Goal: Complete application form

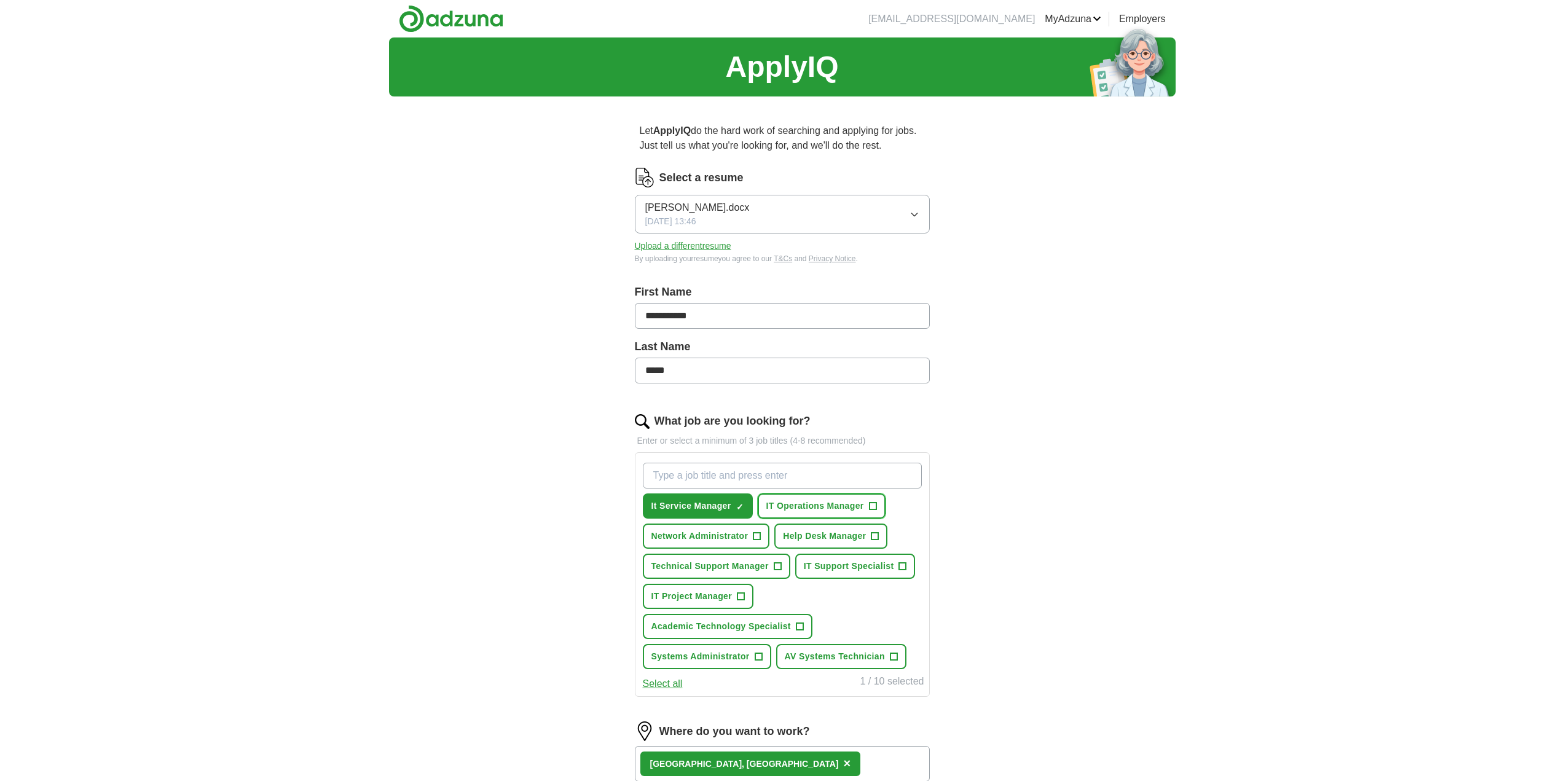
click at [870, 503] on span "+" at bounding box center [872, 506] width 7 height 10
click at [777, 567] on span "+" at bounding box center [777, 567] width 7 height 10
click at [746, 599] on button "IT Project Manager +" at bounding box center [698, 596] width 111 height 25
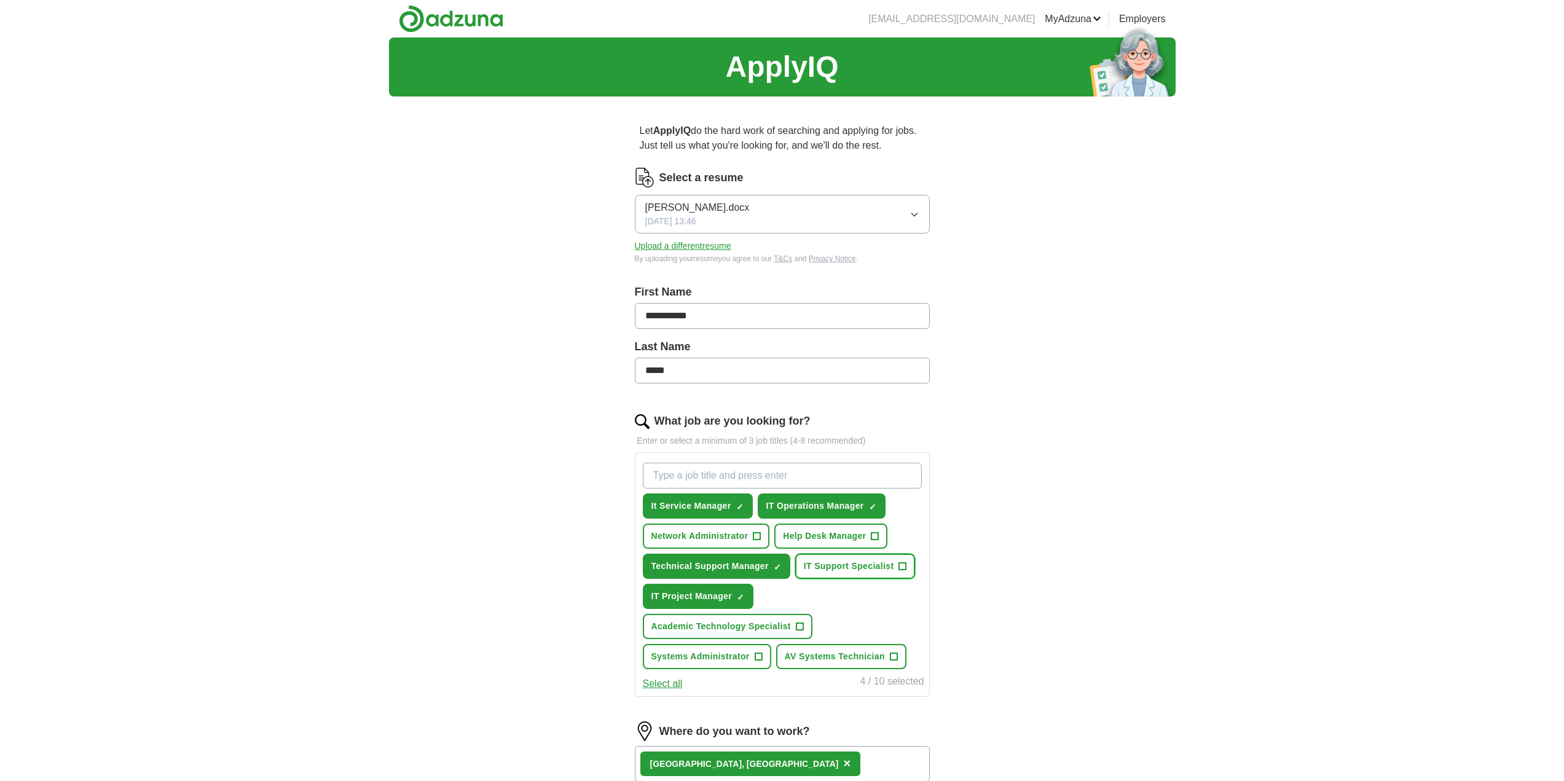
click at [903, 568] on span "+" at bounding box center [902, 567] width 7 height 10
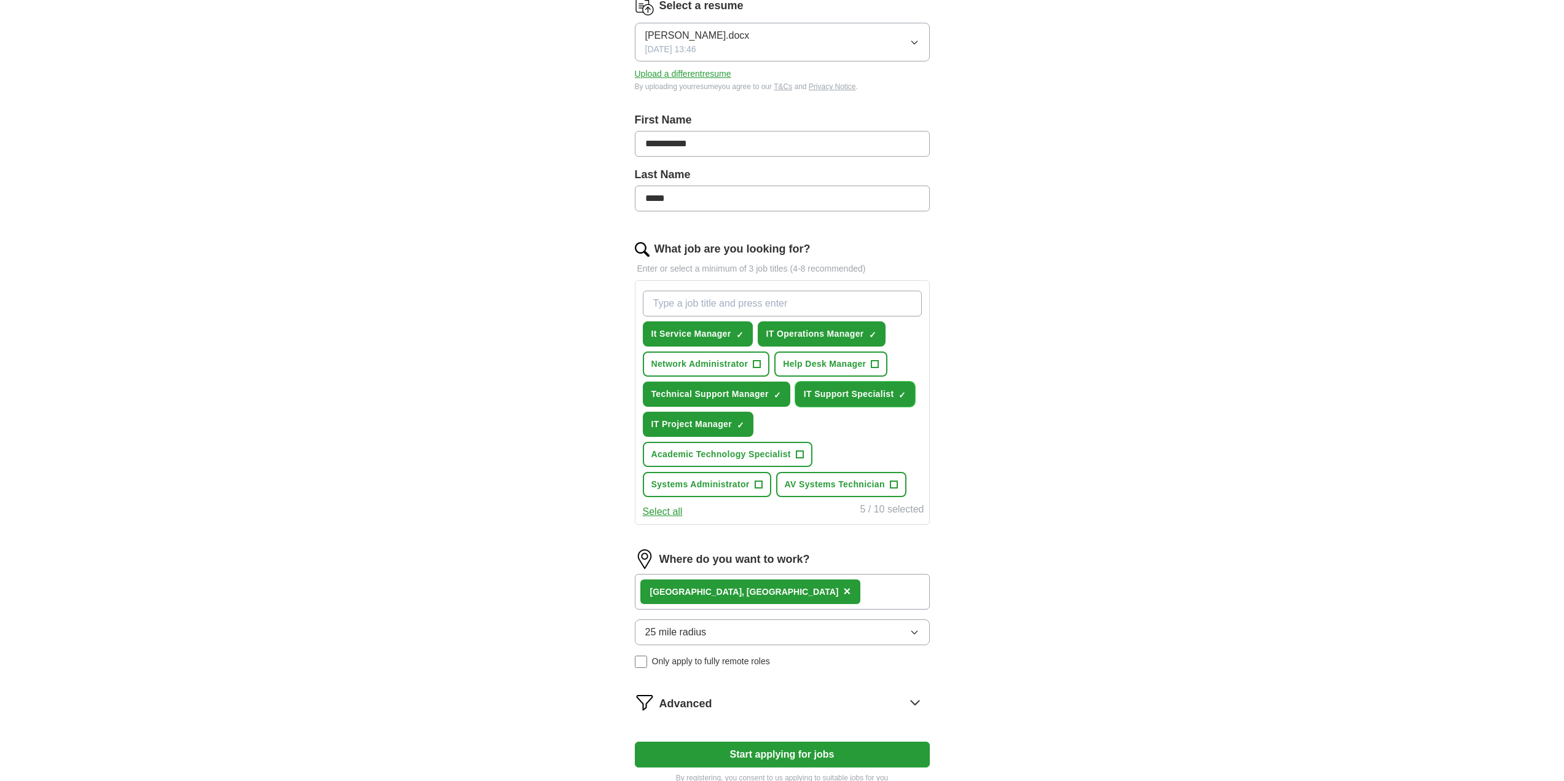
scroll to position [184, 0]
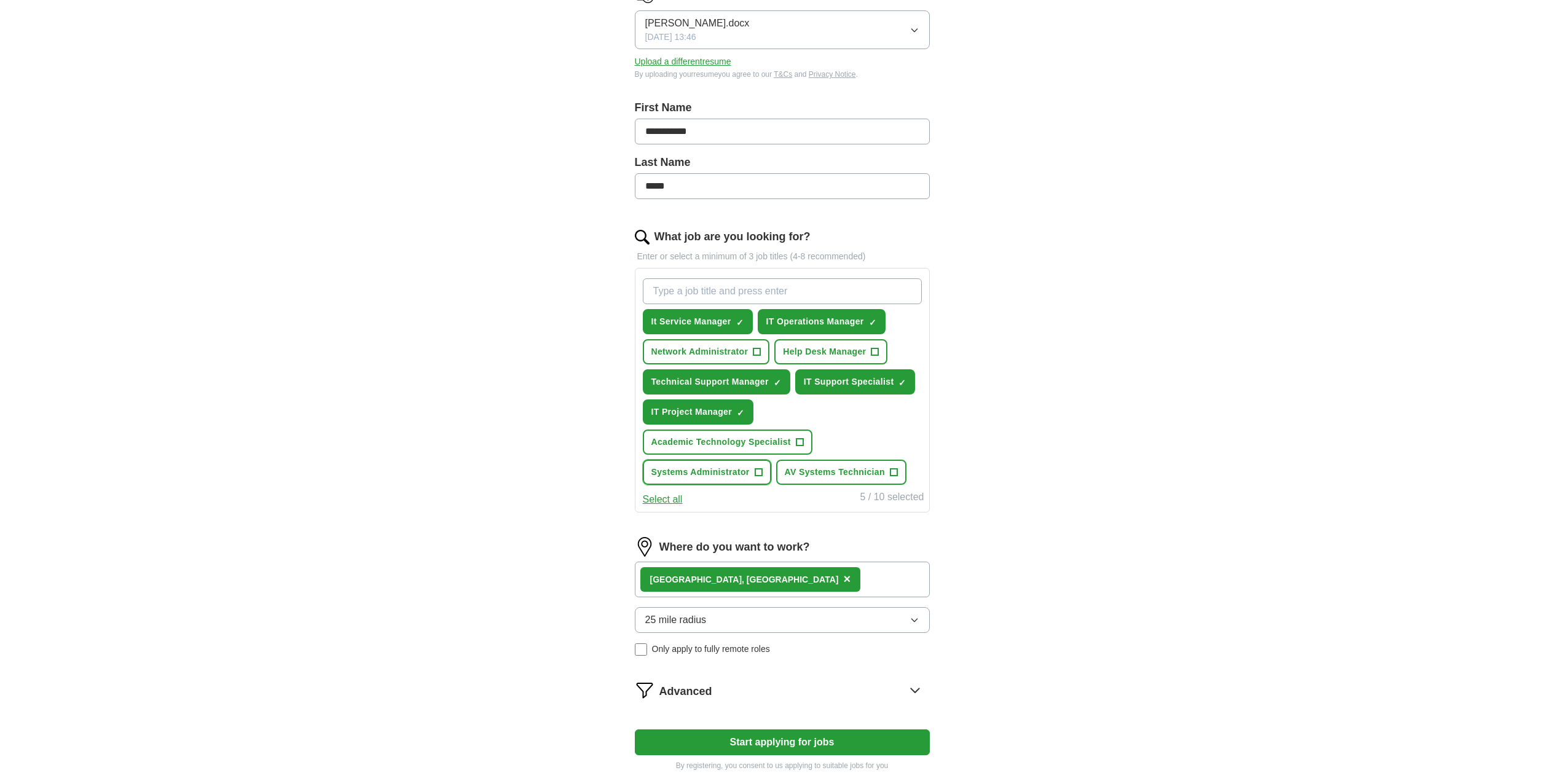
click at [755, 474] on span "+" at bounding box center [758, 473] width 7 height 10
click at [890, 473] on span "+" at bounding box center [893, 473] width 7 height 10
click at [798, 441] on span "+" at bounding box center [799, 443] width 7 height 10
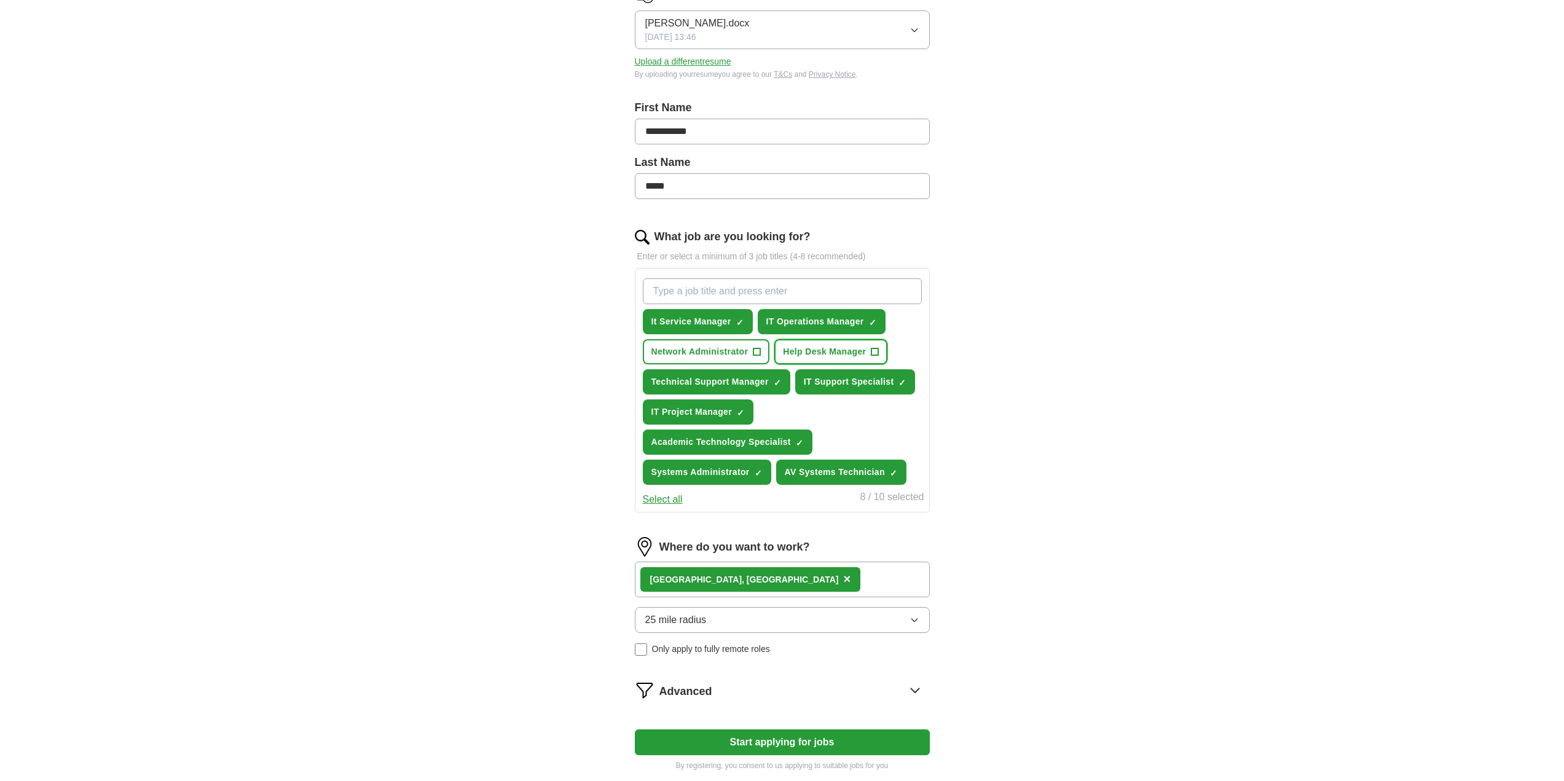
click at [857, 355] on span "Help Desk Manager" at bounding box center [824, 351] width 83 height 13
click at [742, 350] on span "Network Administrator" at bounding box center [699, 351] width 97 height 13
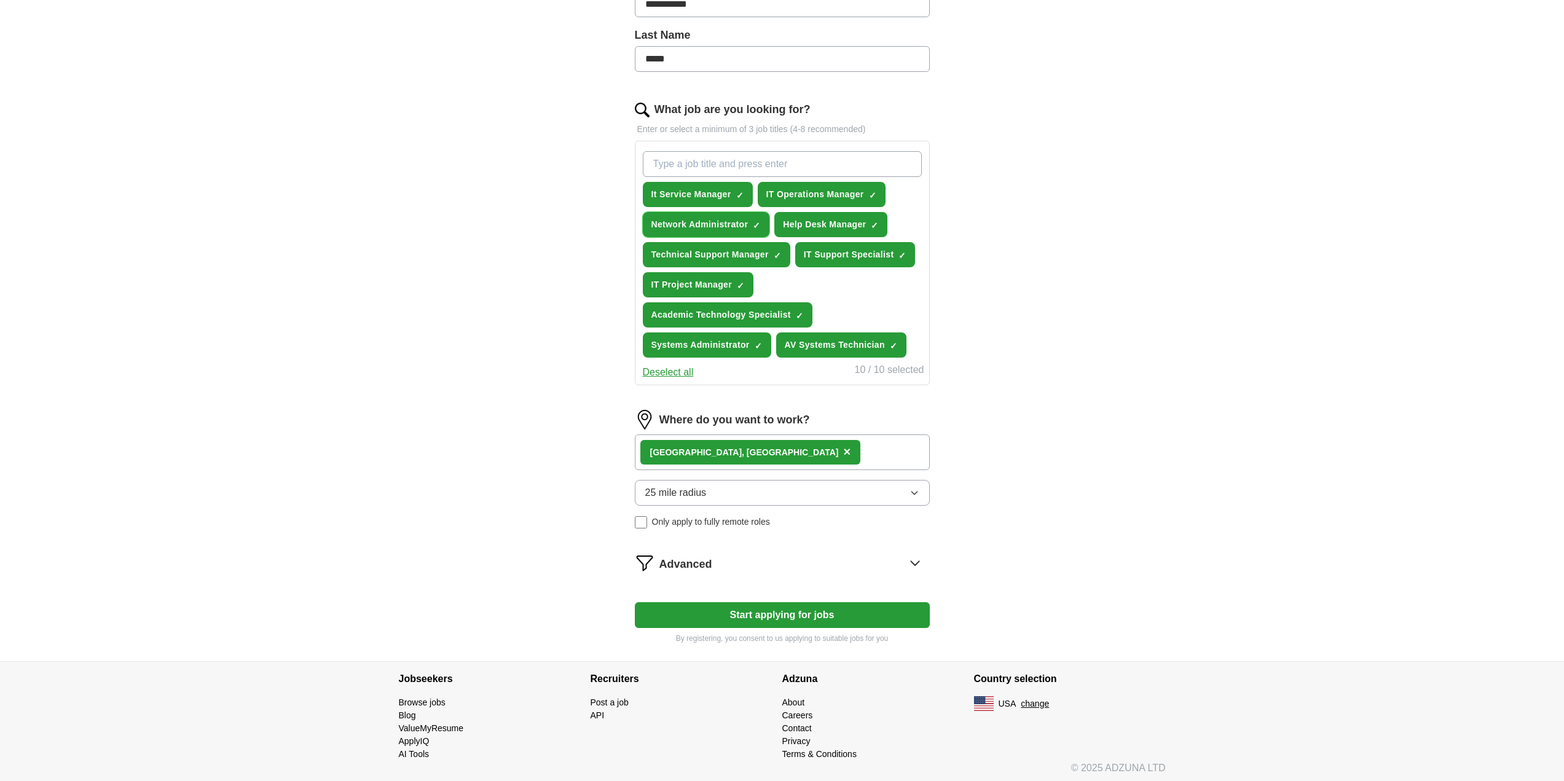
scroll to position [316, 0]
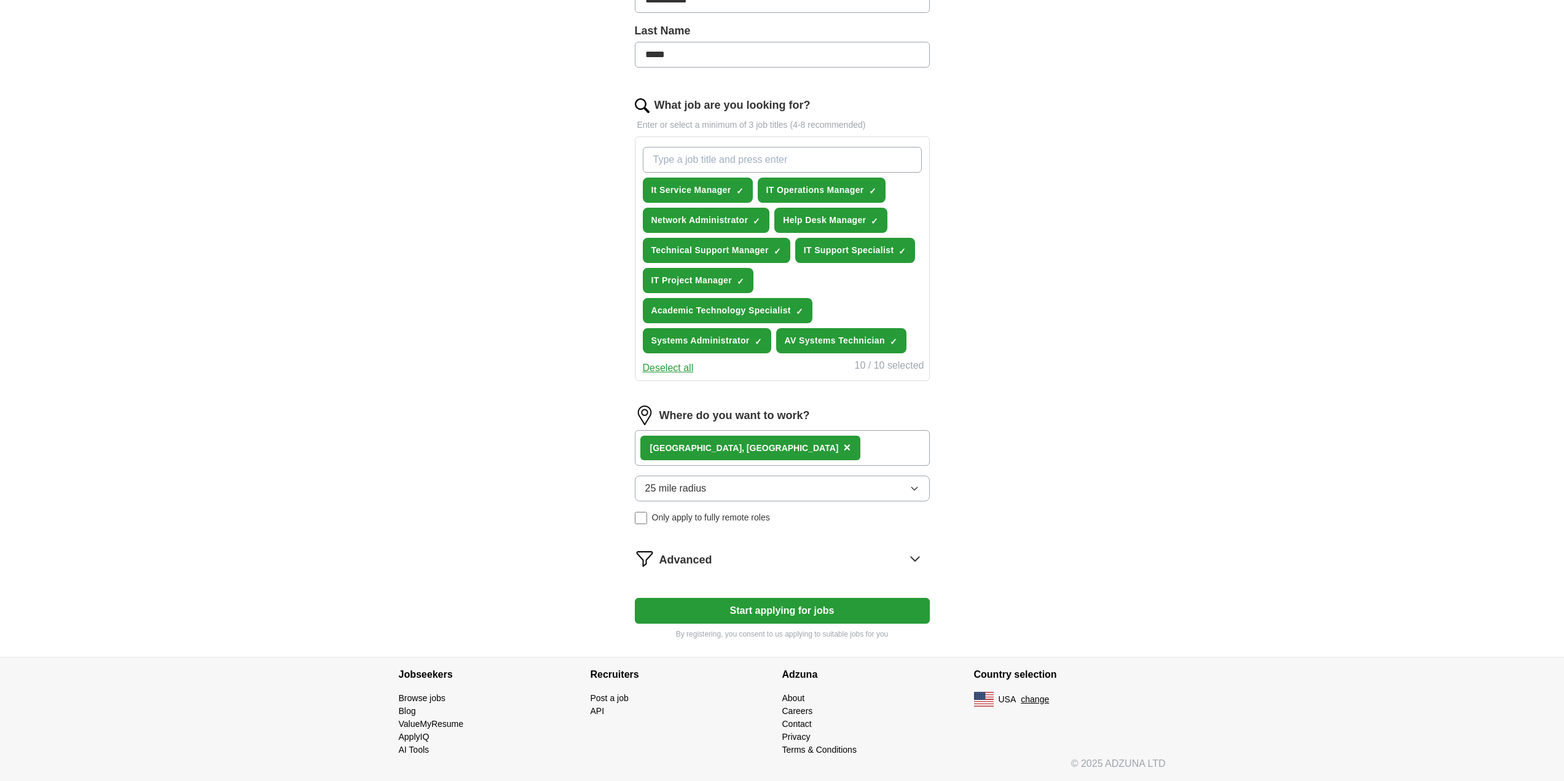
click at [745, 492] on button "25 mile radius" at bounding box center [782, 489] width 295 height 26
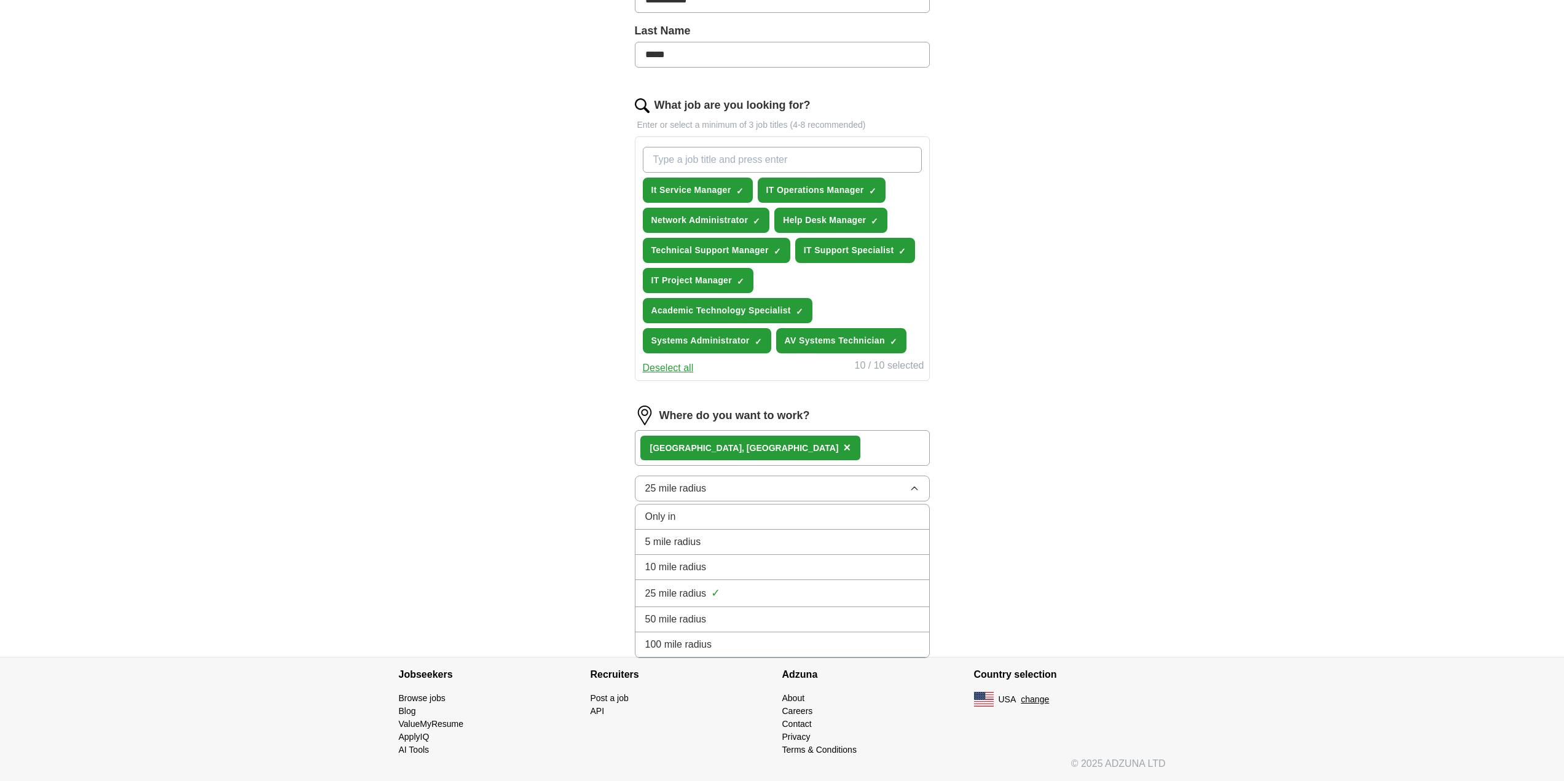
click at [681, 619] on span "50 mile radius" at bounding box center [675, 619] width 61 height 15
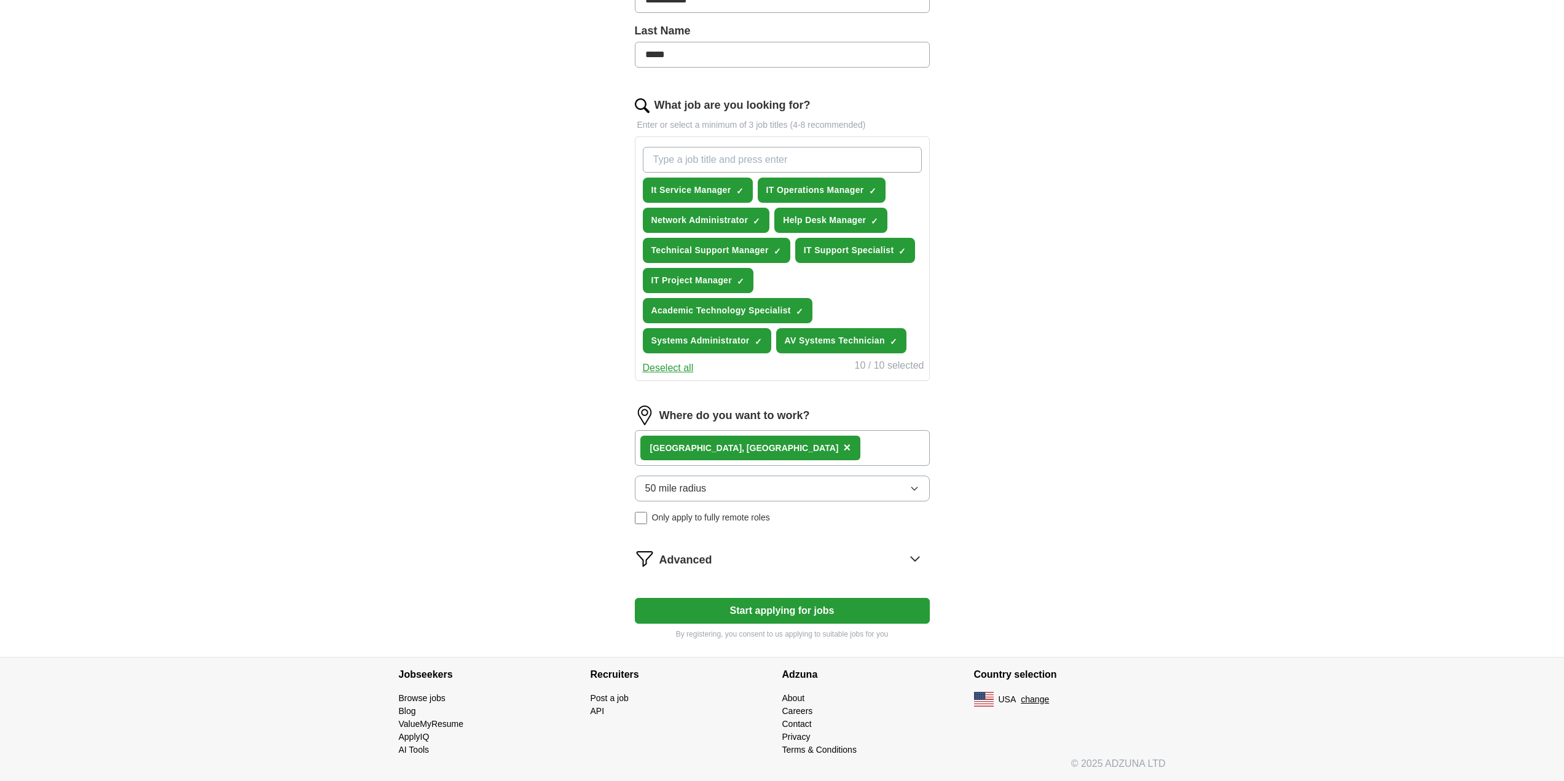
click at [731, 559] on div "Advanced" at bounding box center [794, 559] width 270 height 20
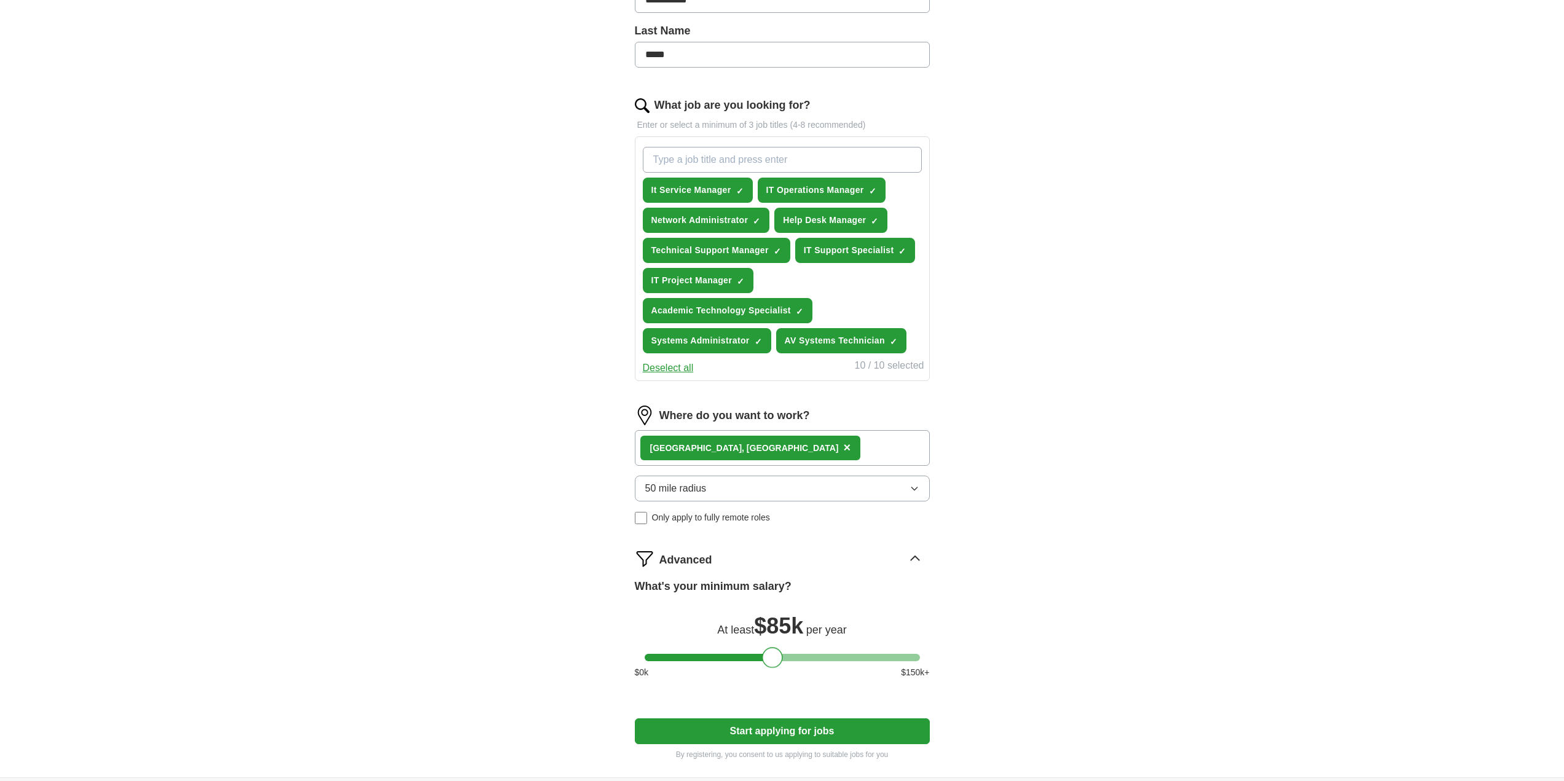
drag, startPoint x: 766, startPoint y: 658, endPoint x: 776, endPoint y: 659, distance: 10.5
click at [776, 659] on div at bounding box center [772, 657] width 21 height 21
click at [776, 728] on button "Start applying for jobs" at bounding box center [782, 731] width 295 height 26
select select "**"
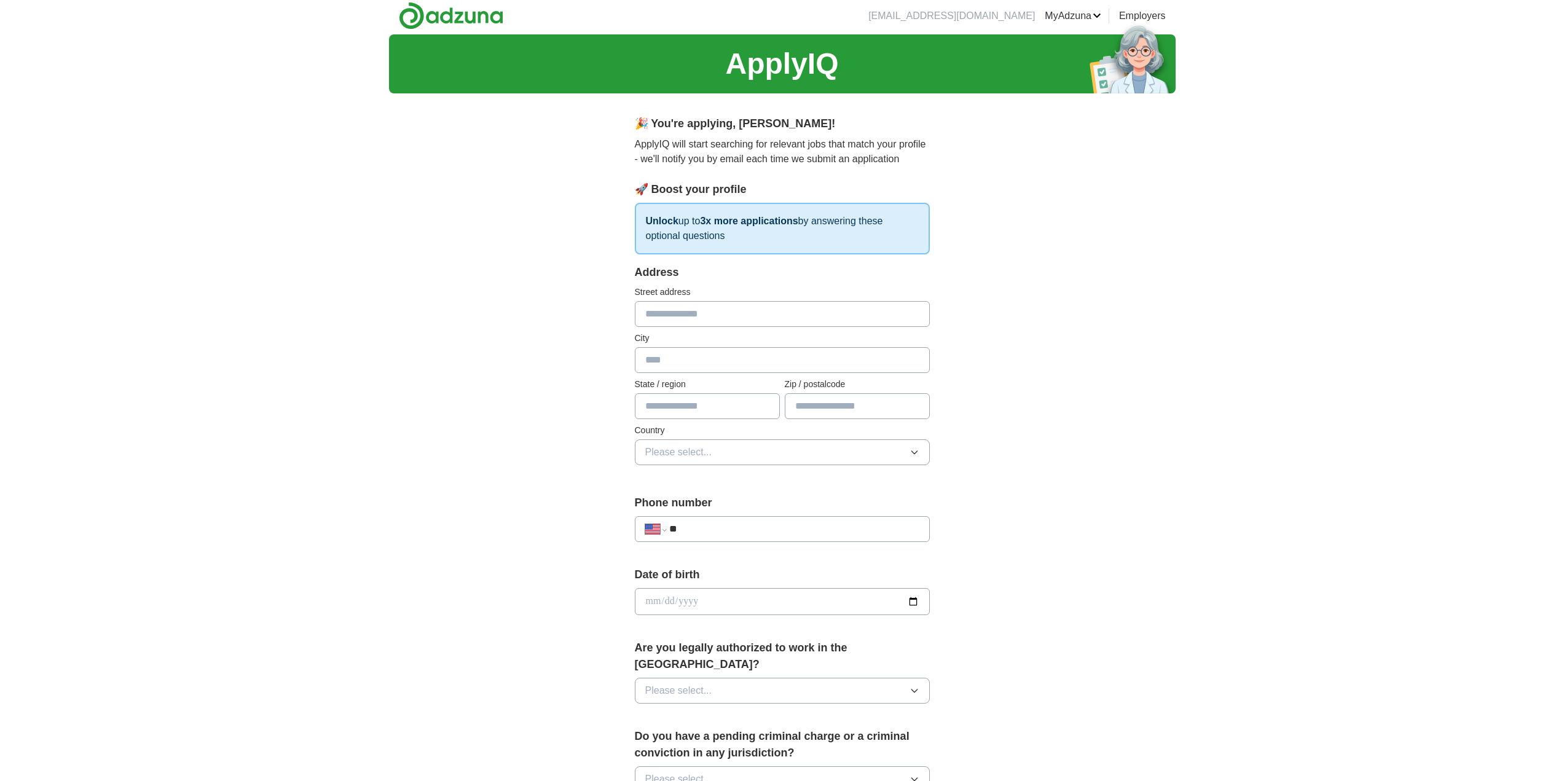
scroll to position [0, 0]
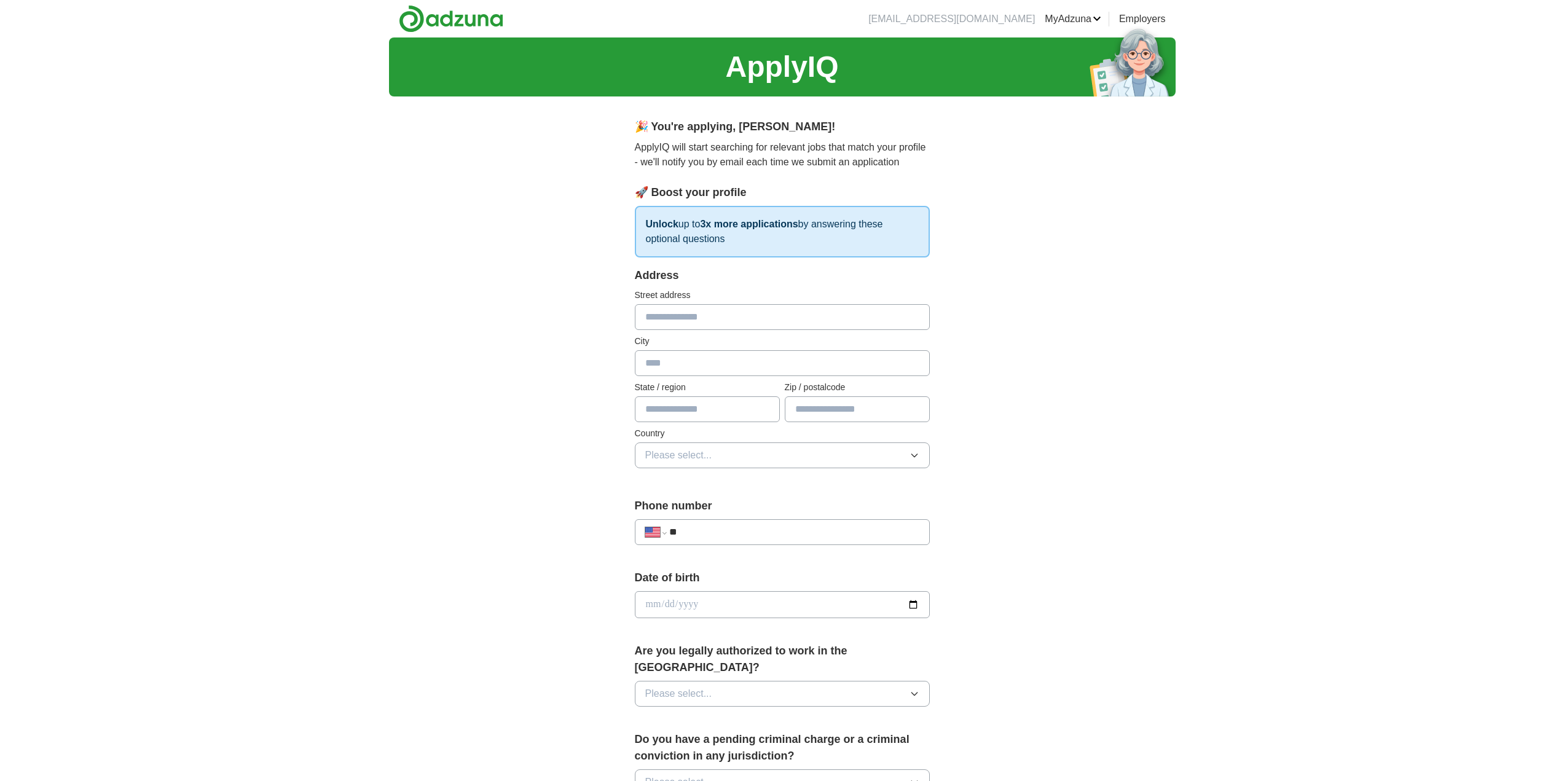
click at [667, 312] on input "text" at bounding box center [782, 317] width 295 height 26
type input "**********"
type input "******"
type input "**"
type input "*****"
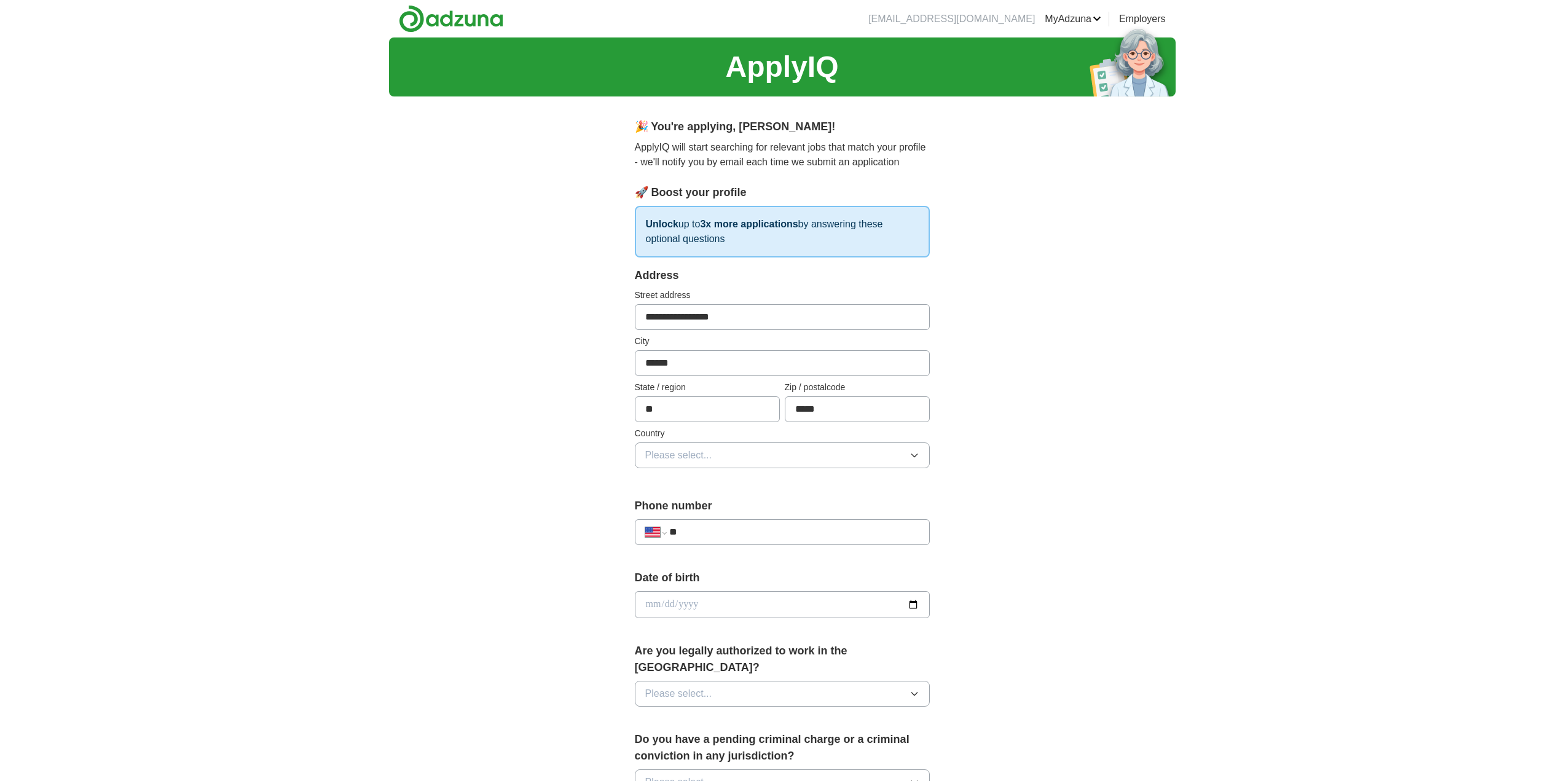
click at [670, 461] on span "Please select..." at bounding box center [678, 455] width 67 height 15
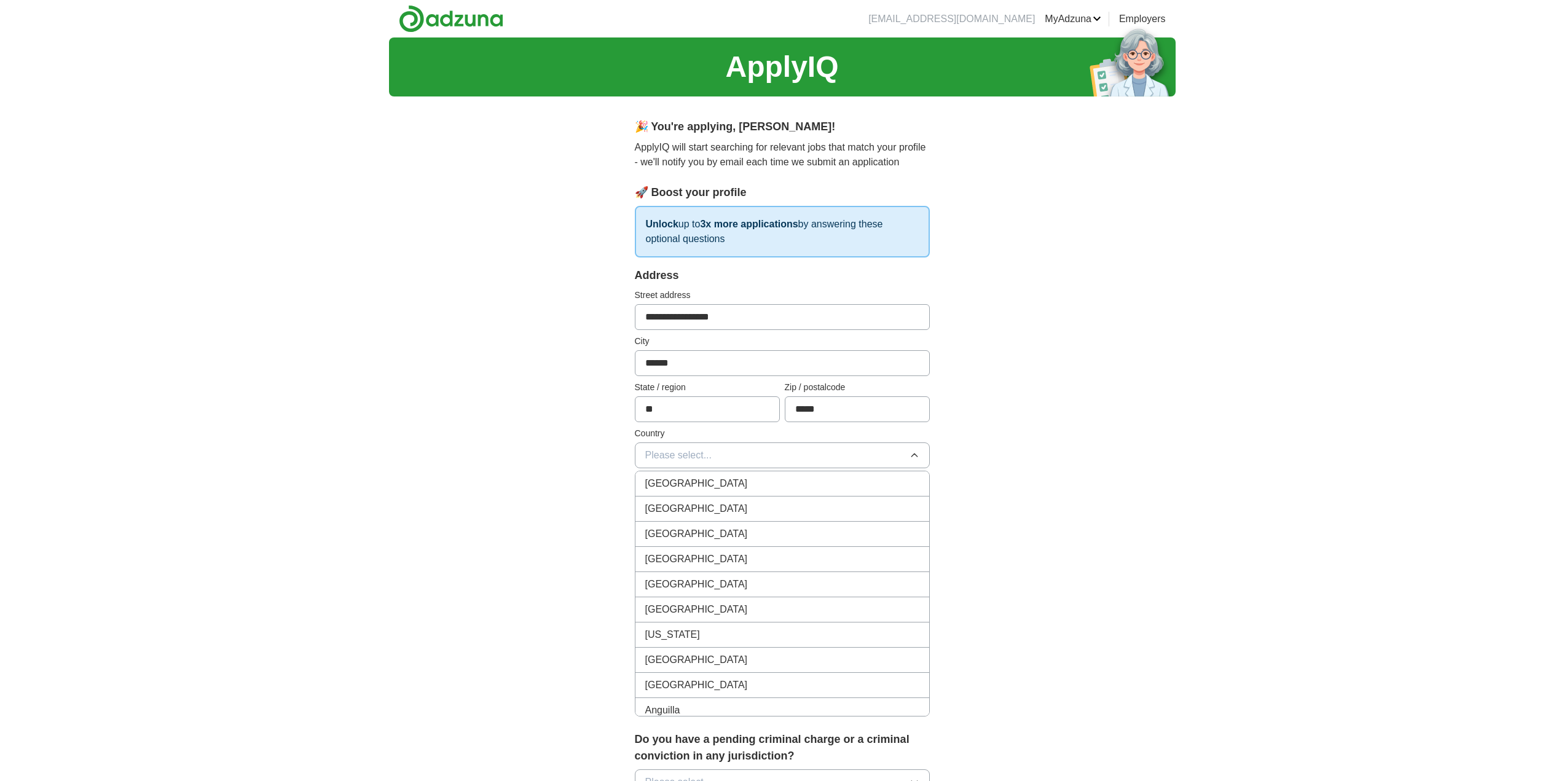
click at [691, 504] on span "[GEOGRAPHIC_DATA]" at bounding box center [696, 508] width 103 height 15
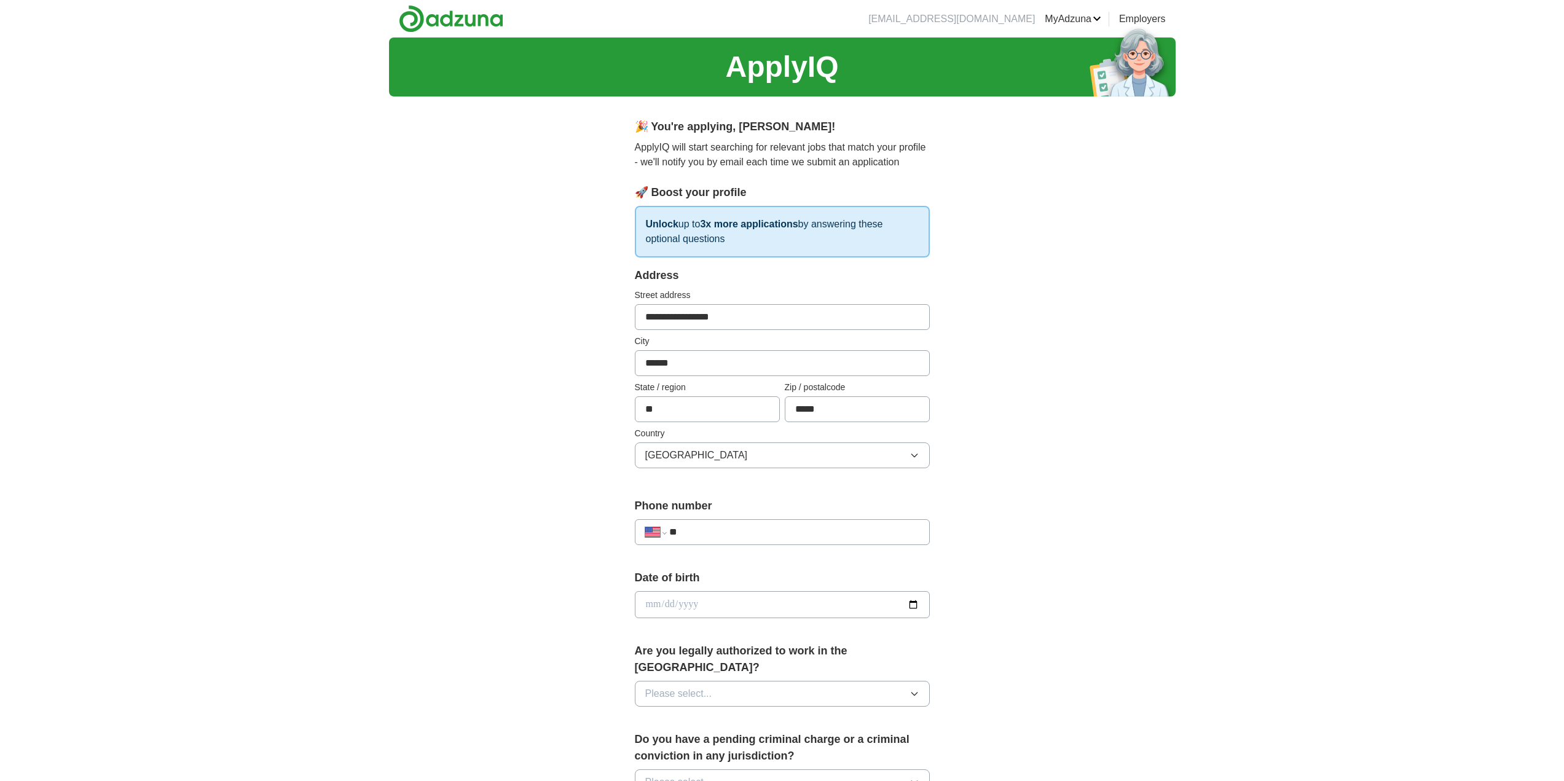
click at [696, 530] on input "**" at bounding box center [793, 532] width 249 height 15
type input "**********"
click at [669, 598] on input "date" at bounding box center [782, 604] width 295 height 27
type input "**********"
click at [736, 681] on button "Please select..." at bounding box center [782, 694] width 295 height 26
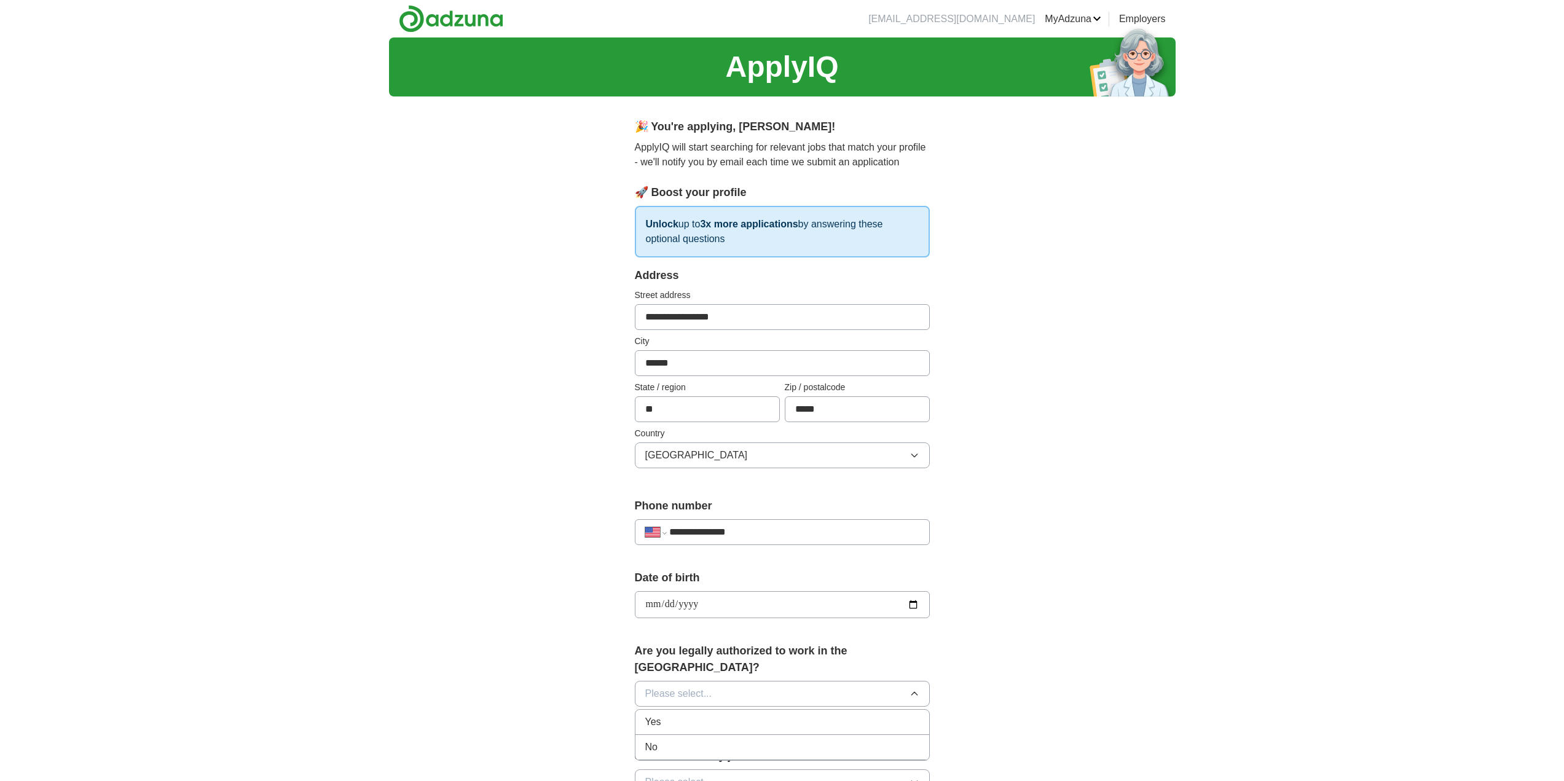
click at [672, 715] on div "Yes" at bounding box center [782, 722] width 274 height 15
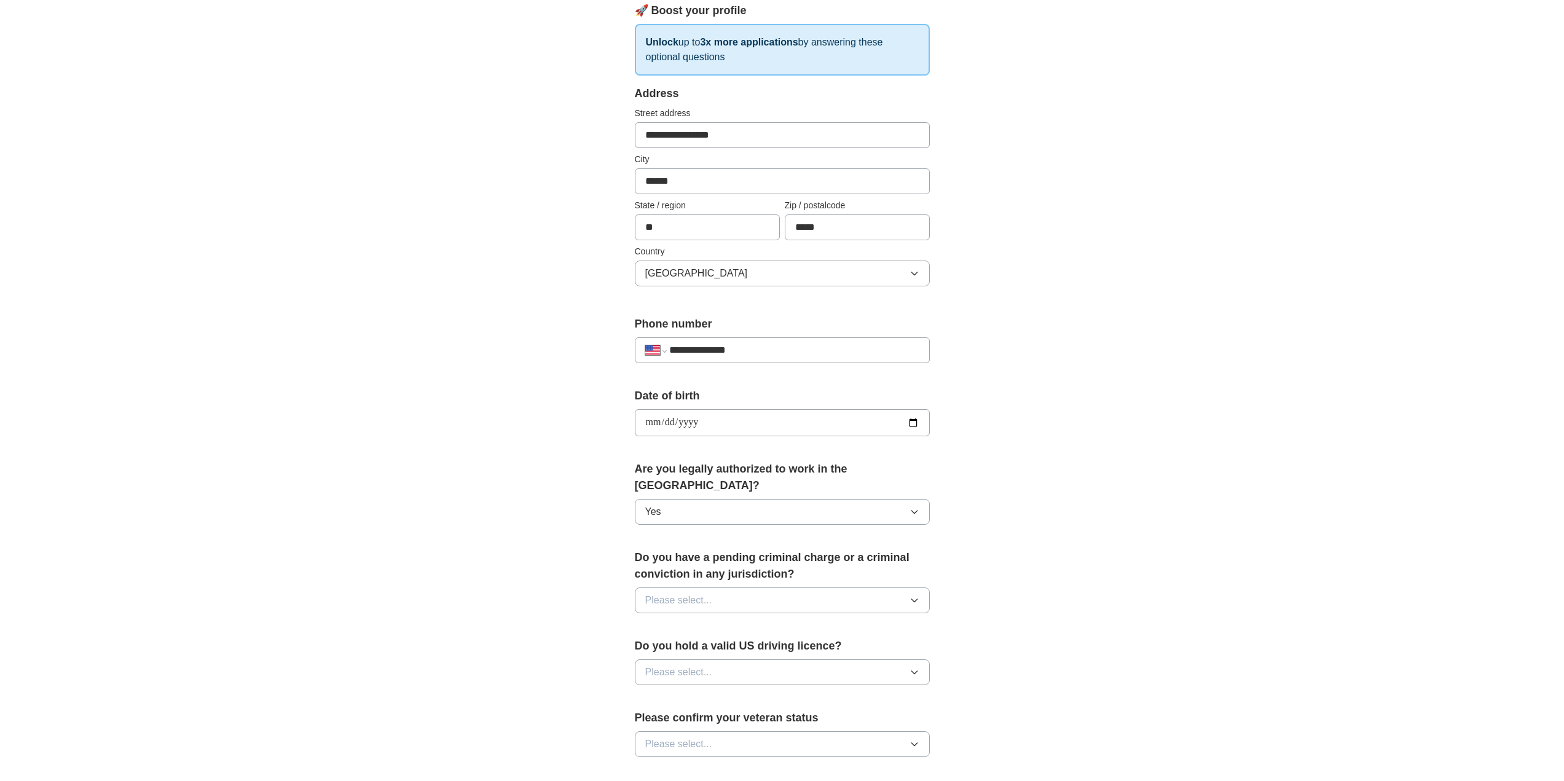
scroll to position [184, 0]
click at [723, 586] on button "Please select..." at bounding box center [782, 598] width 295 height 26
click at [674, 644] on div "No" at bounding box center [782, 651] width 274 height 15
click at [693, 662] on span "Please select..." at bounding box center [678, 669] width 67 height 15
click at [677, 691] on div "Yes" at bounding box center [782, 698] width 274 height 15
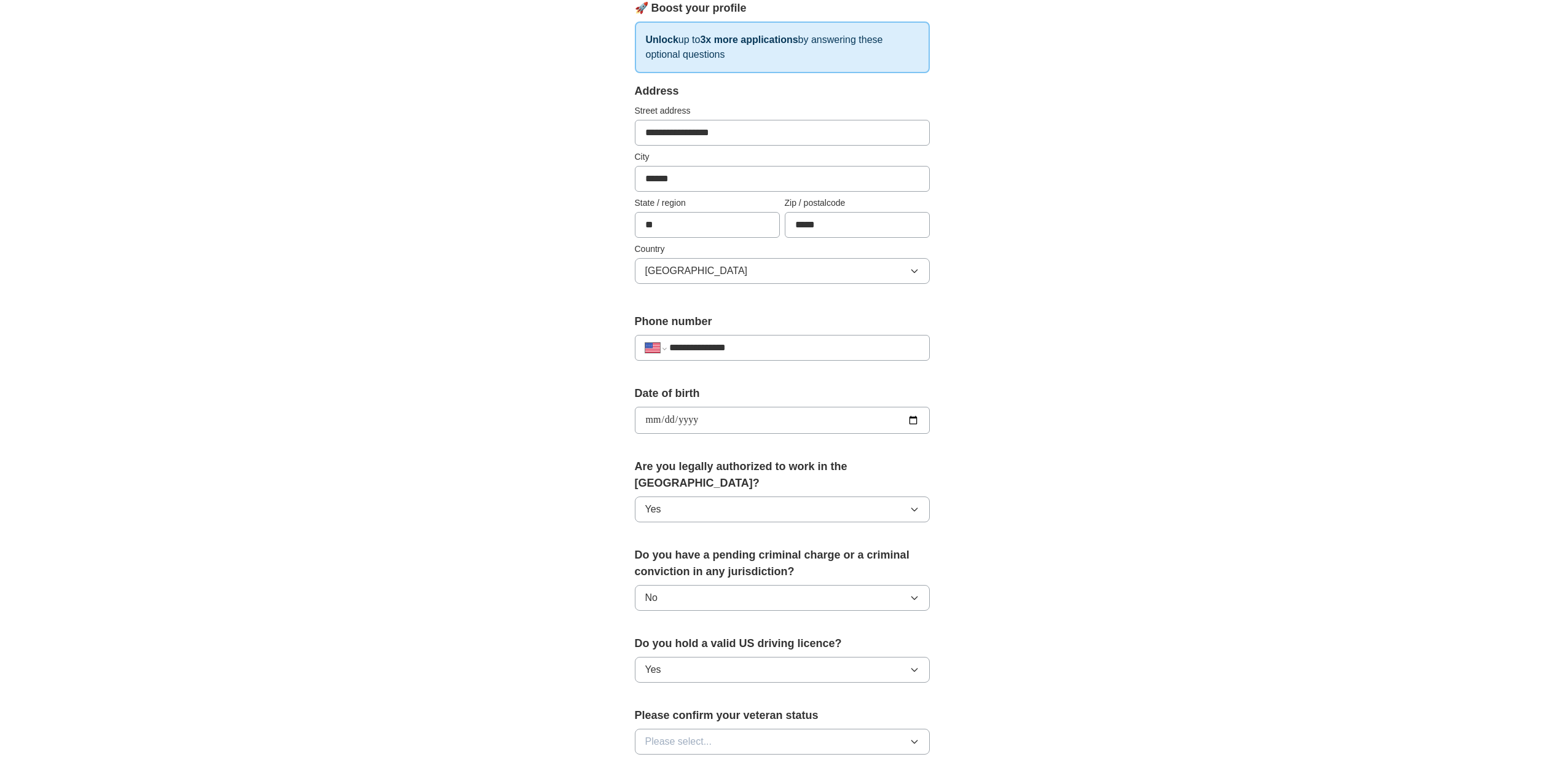
click at [692, 734] on span "Please select..." at bounding box center [678, 741] width 67 height 15
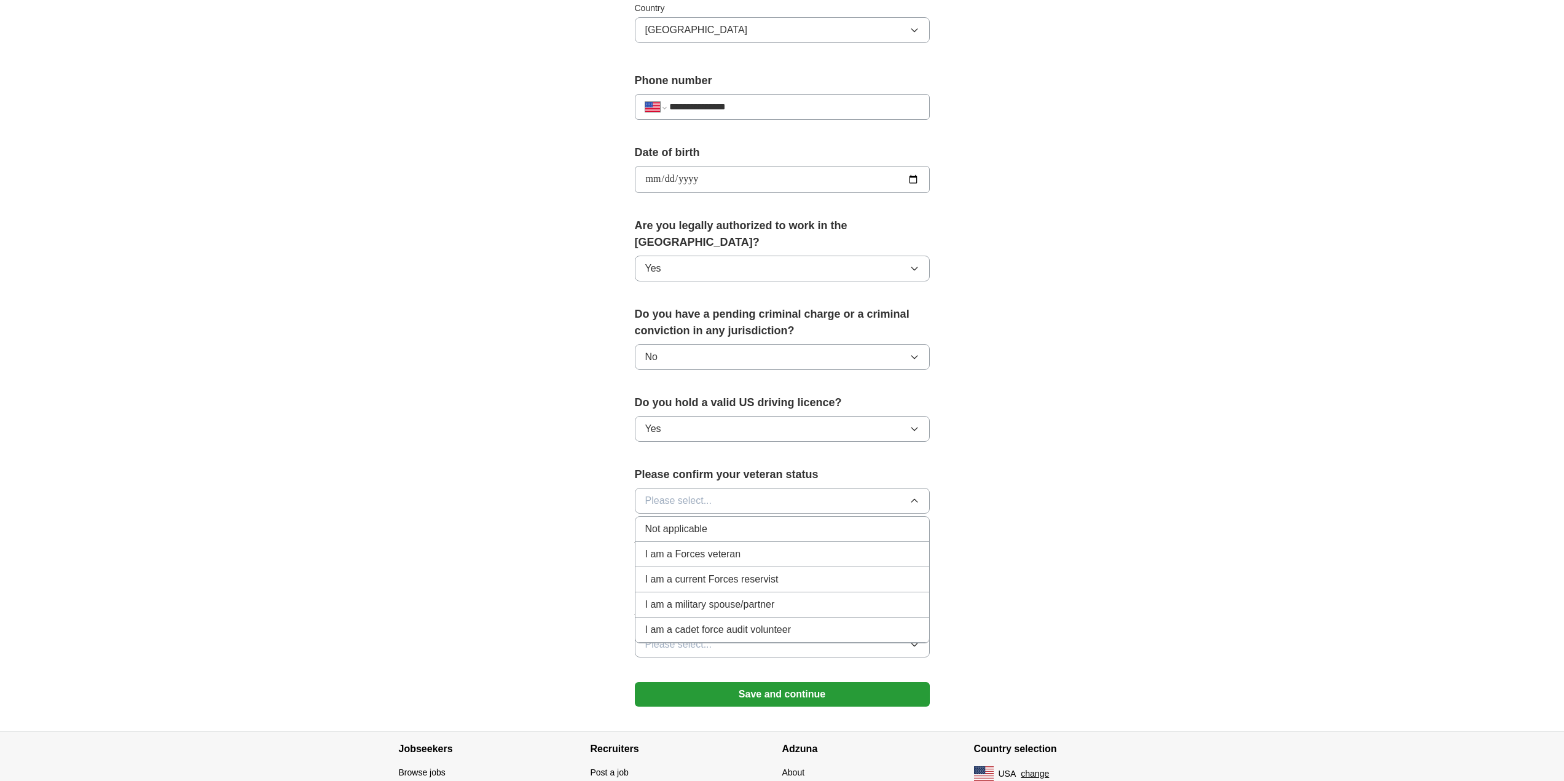
scroll to position [430, 0]
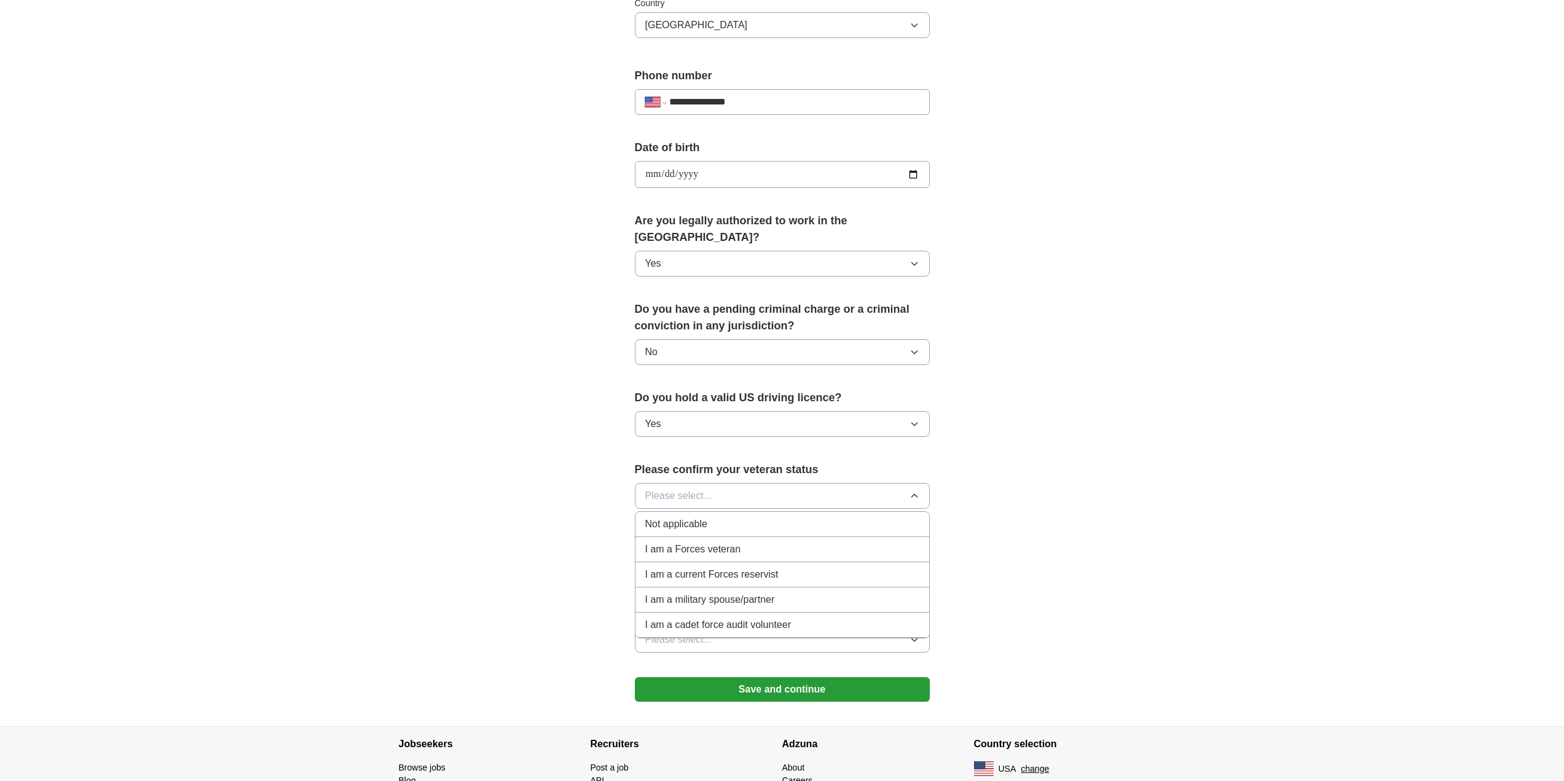
click at [728, 517] on div "Not applicable" at bounding box center [782, 524] width 274 height 15
click at [710, 556] on input "text" at bounding box center [782, 568] width 295 height 26
click at [713, 627] on button "Please select..." at bounding box center [782, 640] width 295 height 26
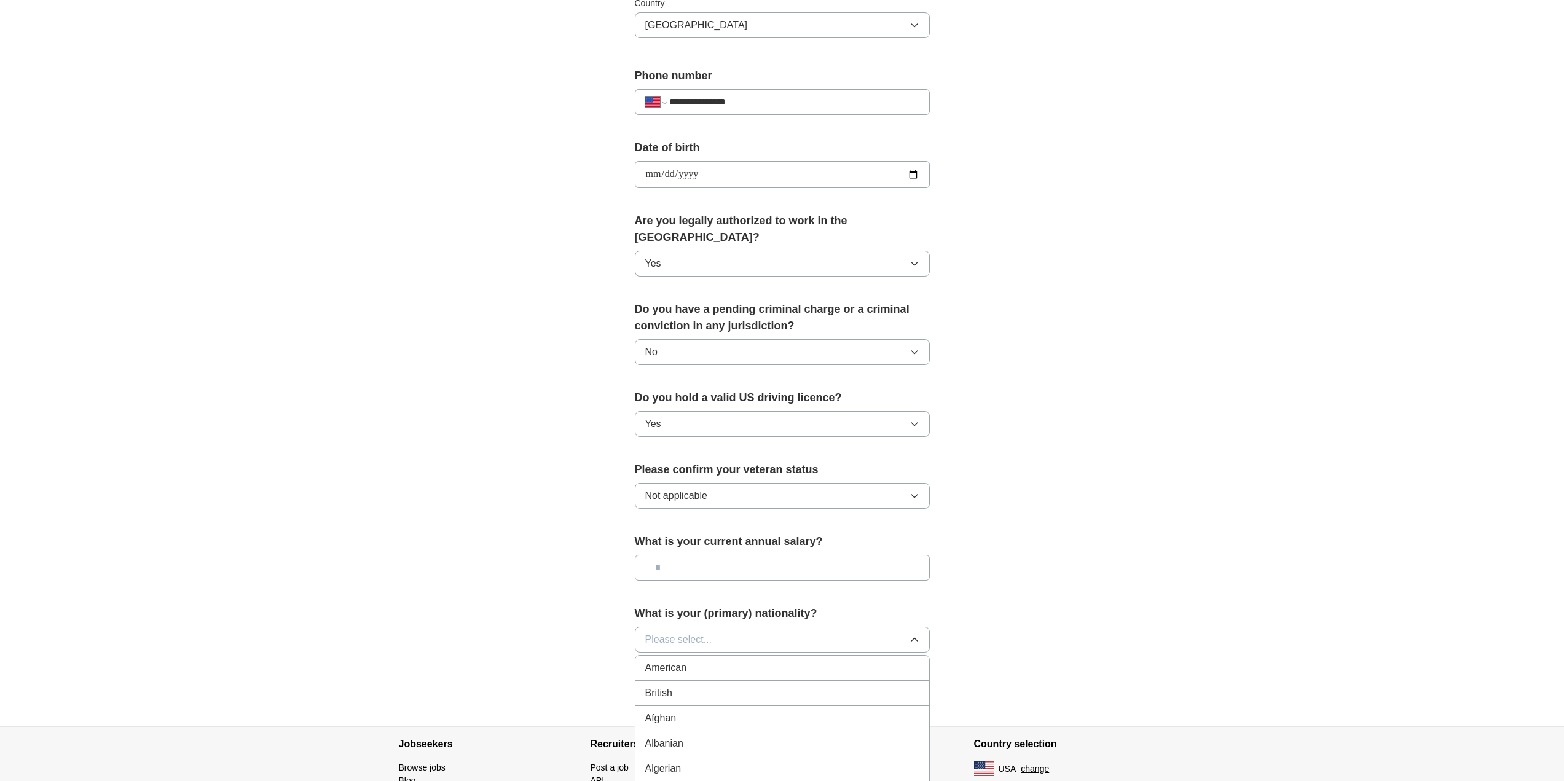
click at [688, 661] on div "American" at bounding box center [782, 668] width 274 height 15
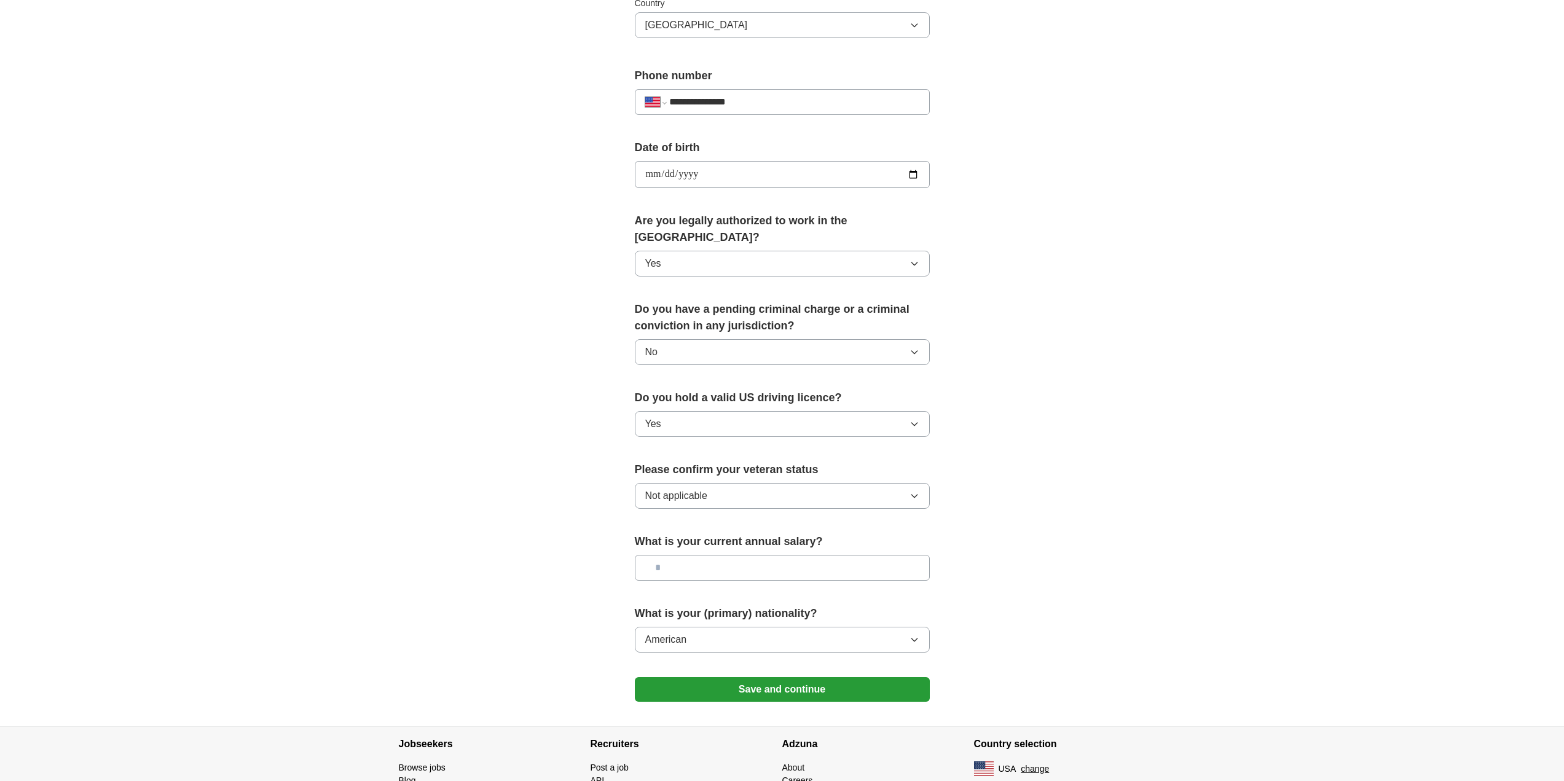
click at [739, 677] on button "Save and continue" at bounding box center [782, 689] width 295 height 25
